Goal: Information Seeking & Learning: Check status

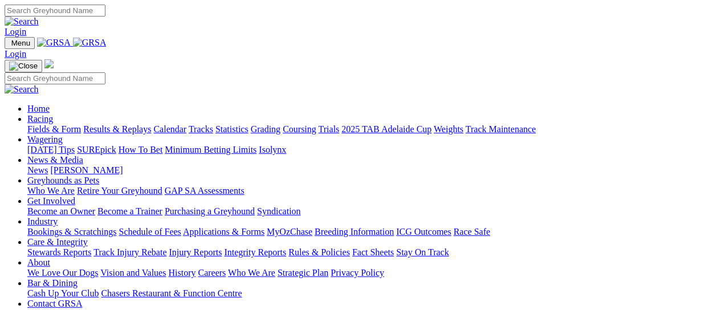
click at [147, 124] on link "Results & Replays" at bounding box center [117, 129] width 68 height 10
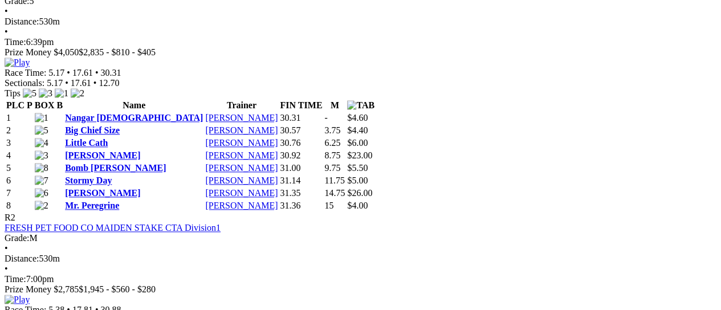
scroll to position [532, 0]
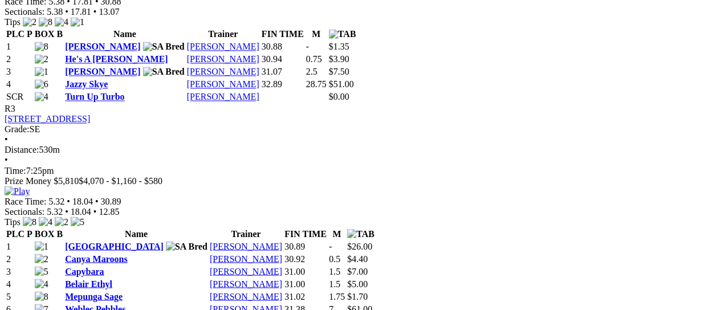
scroll to position [836, 0]
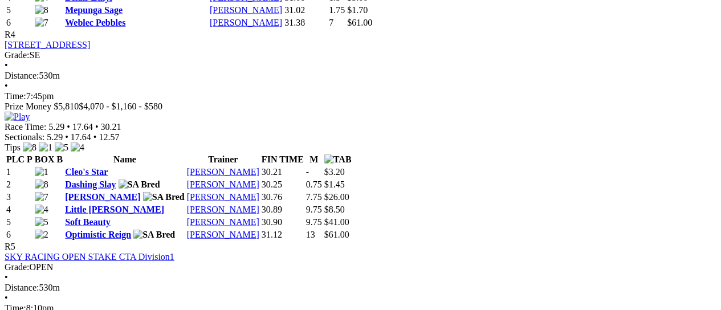
scroll to position [1216, 0]
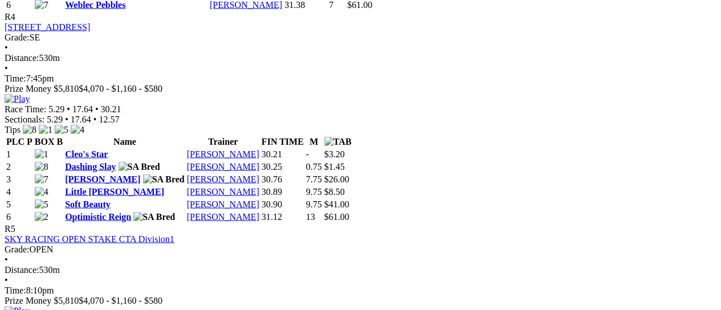
scroll to position [1140, 0]
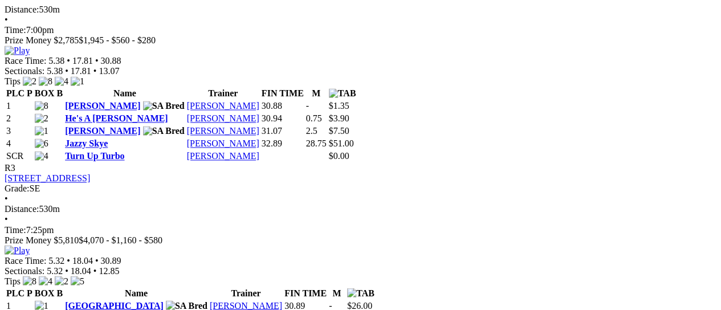
scroll to position [836, 0]
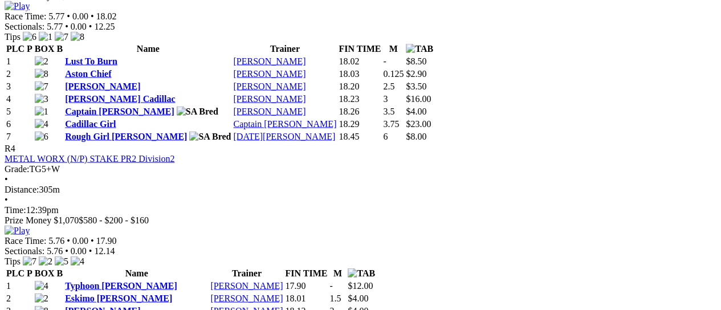
scroll to position [1064, 0]
